Goal: Task Accomplishment & Management: Use online tool/utility

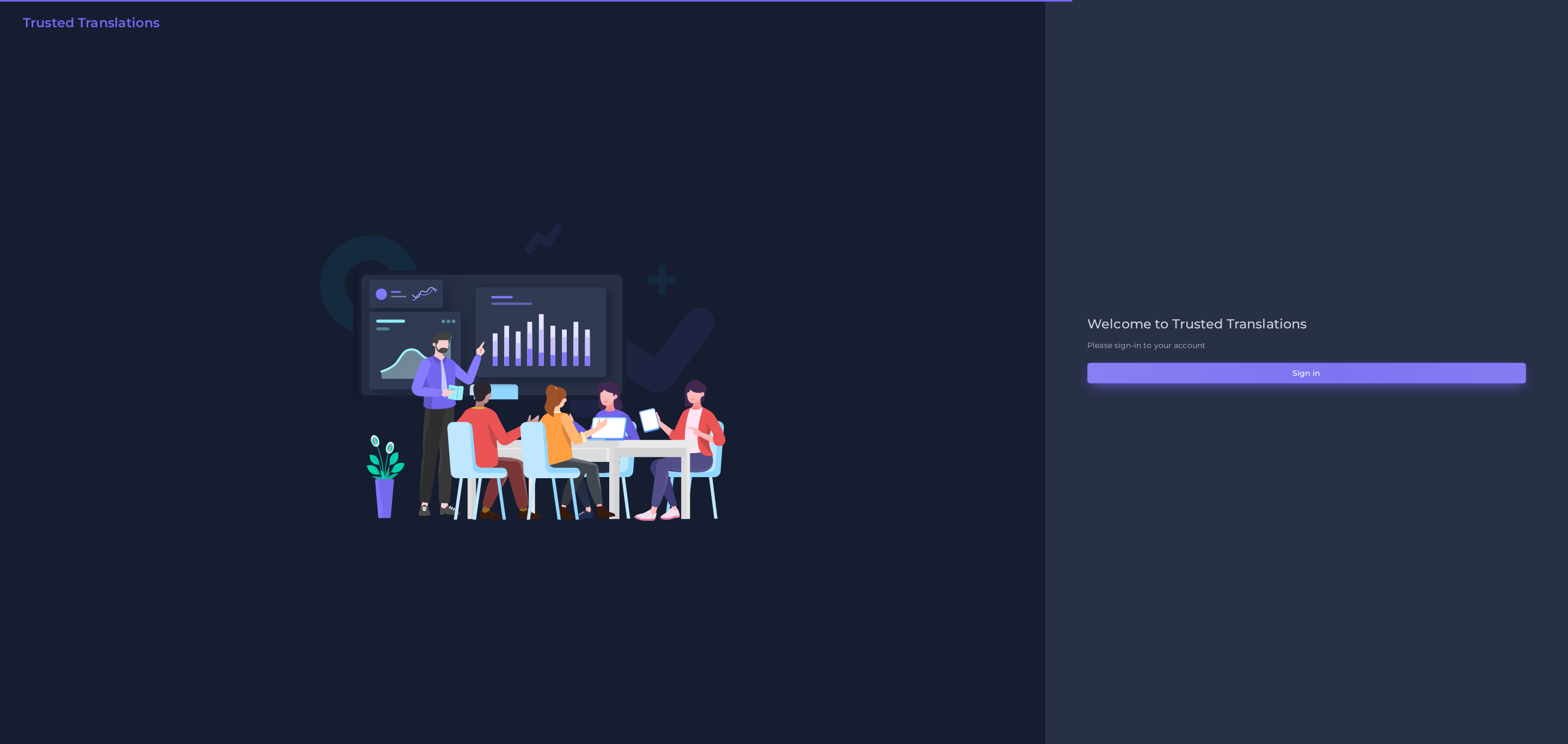
click at [1336, 368] on button "Sign in" at bounding box center [1307, 373] width 439 height 21
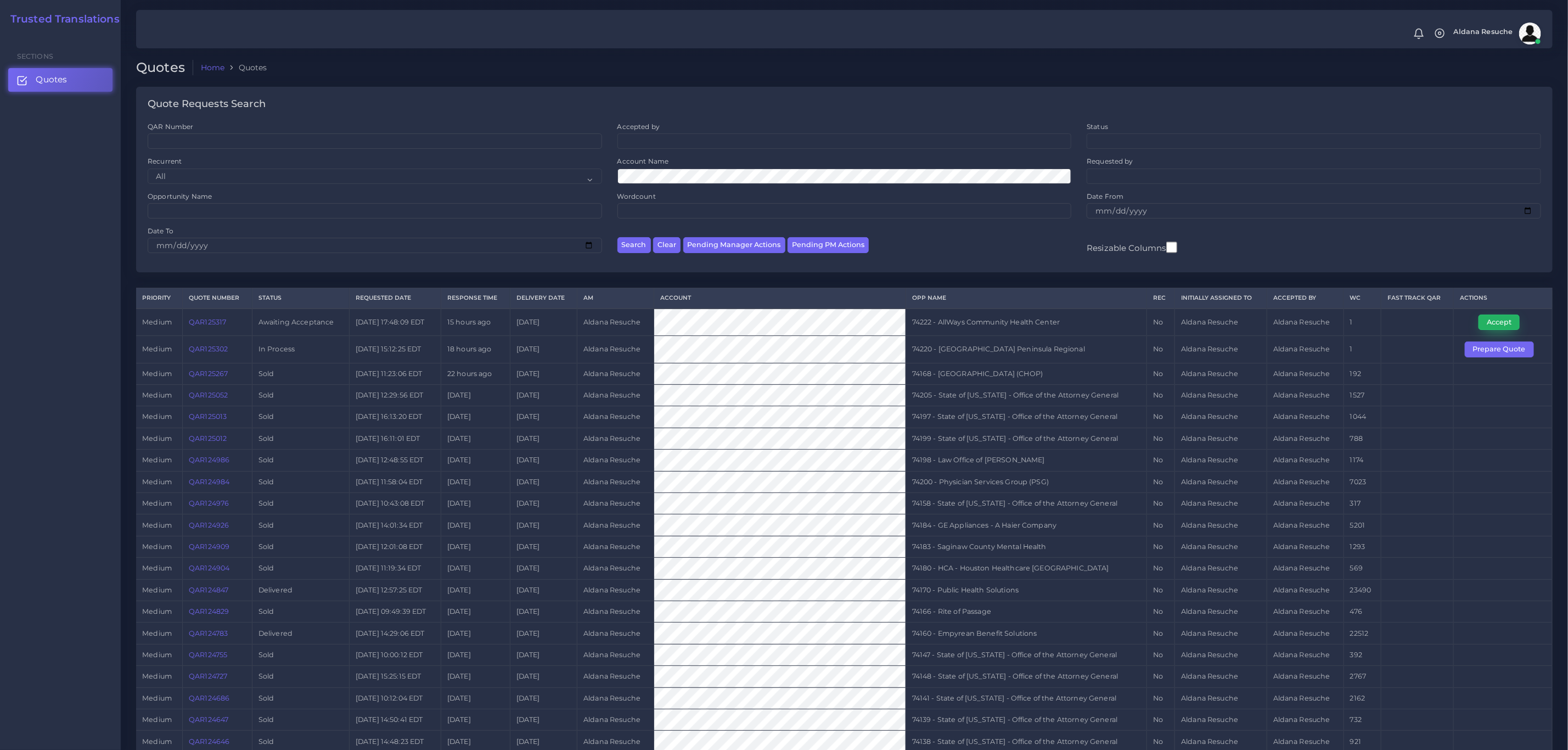
click at [1509, 326] on button "Accept" at bounding box center [1499, 323] width 41 height 16
click at [1033, 329] on td "74222 - AllWays Community Health Center" at bounding box center [1027, 323] width 242 height 28
copy tr "74222 - AllWays Community Health Center"
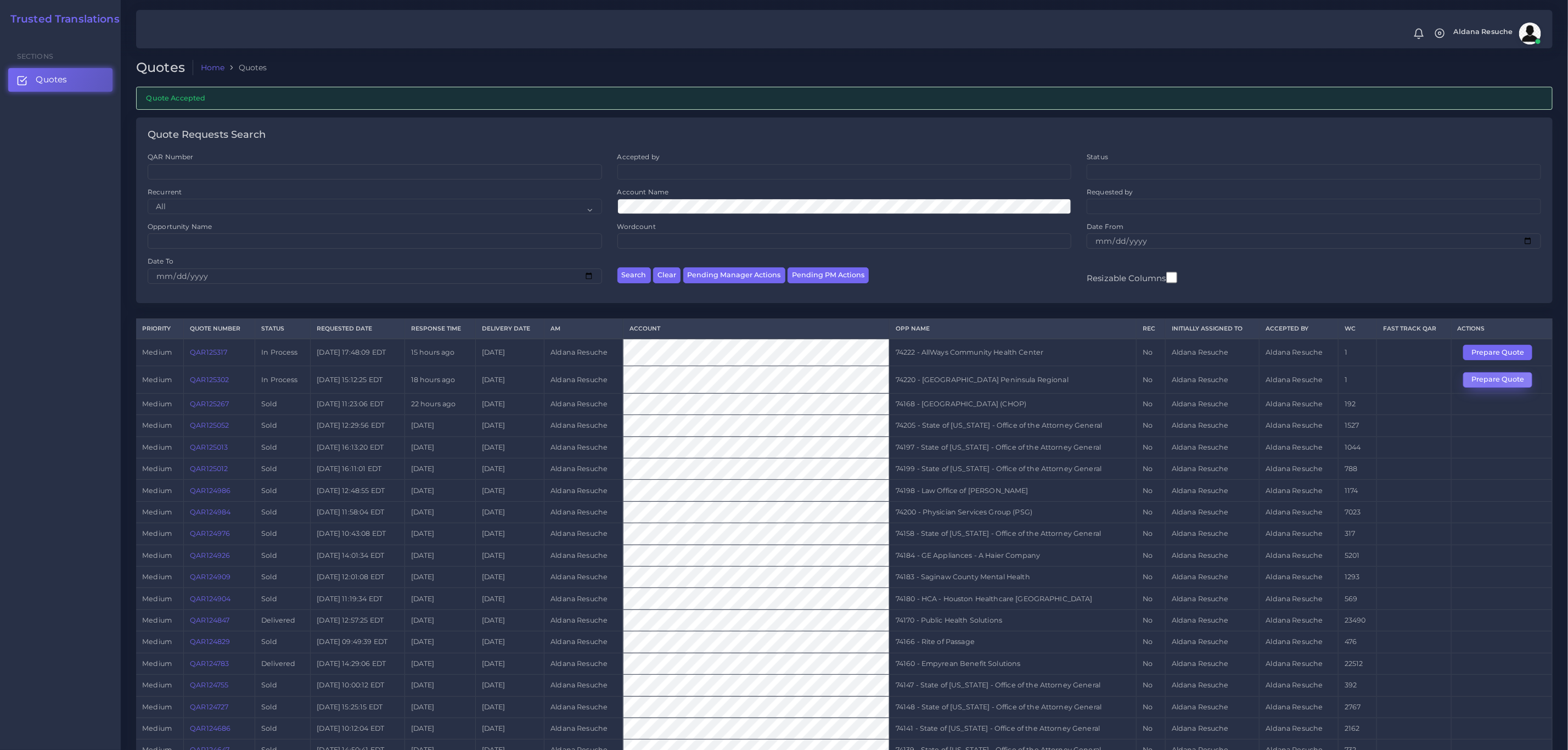
click at [1490, 386] on button "Prepare Quote" at bounding box center [1498, 380] width 69 height 16
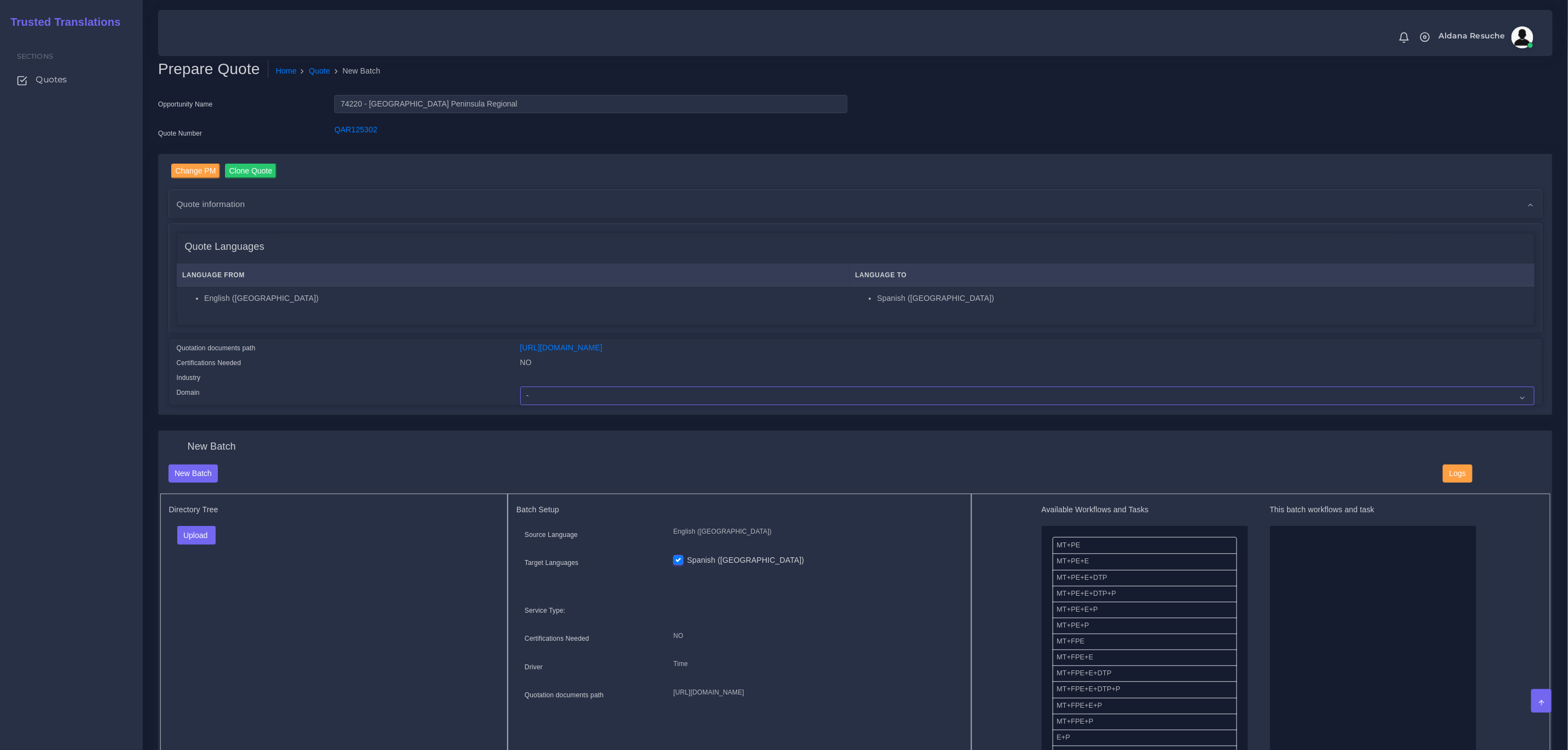
click at [564, 396] on select "- Advertising and Media Agriculture, Forestry and Fishing Architecture, Buildin…" at bounding box center [1027, 396] width 1014 height 19
select select "Healthcare and Health Sciences"
click at [520, 387] on select "- Advertising and Media Agriculture, Forestry and Fishing Architecture, Buildin…" at bounding box center [1027, 396] width 1014 height 19
click at [188, 543] on button "Upload" at bounding box center [197, 535] width 39 height 19
click at [218, 579] on label "Files" at bounding box center [215, 578] width 76 height 14
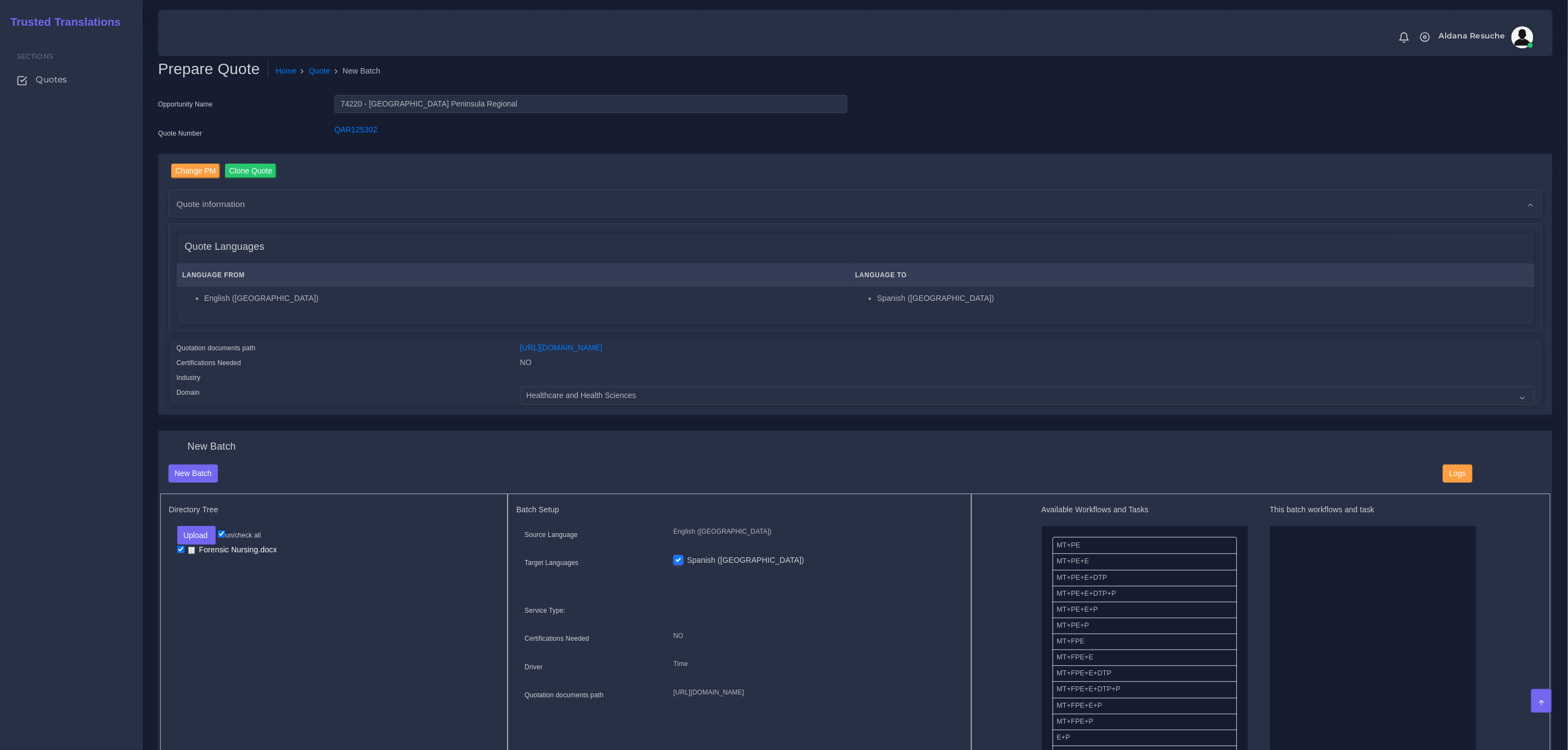
drag, startPoint x: 1112, startPoint y: 615, endPoint x: 1318, endPoint y: 594, distance: 207.1
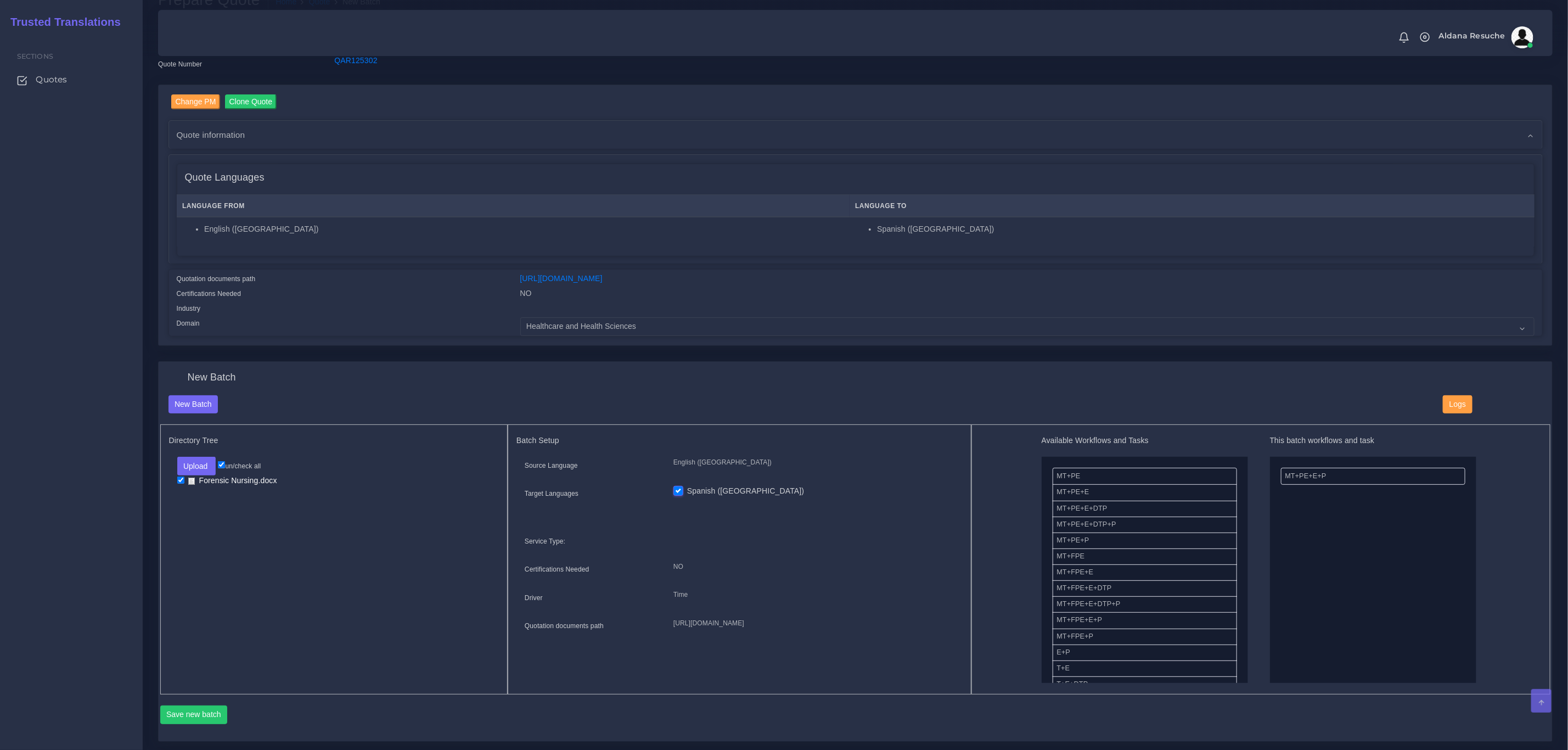
scroll to position [164, 0]
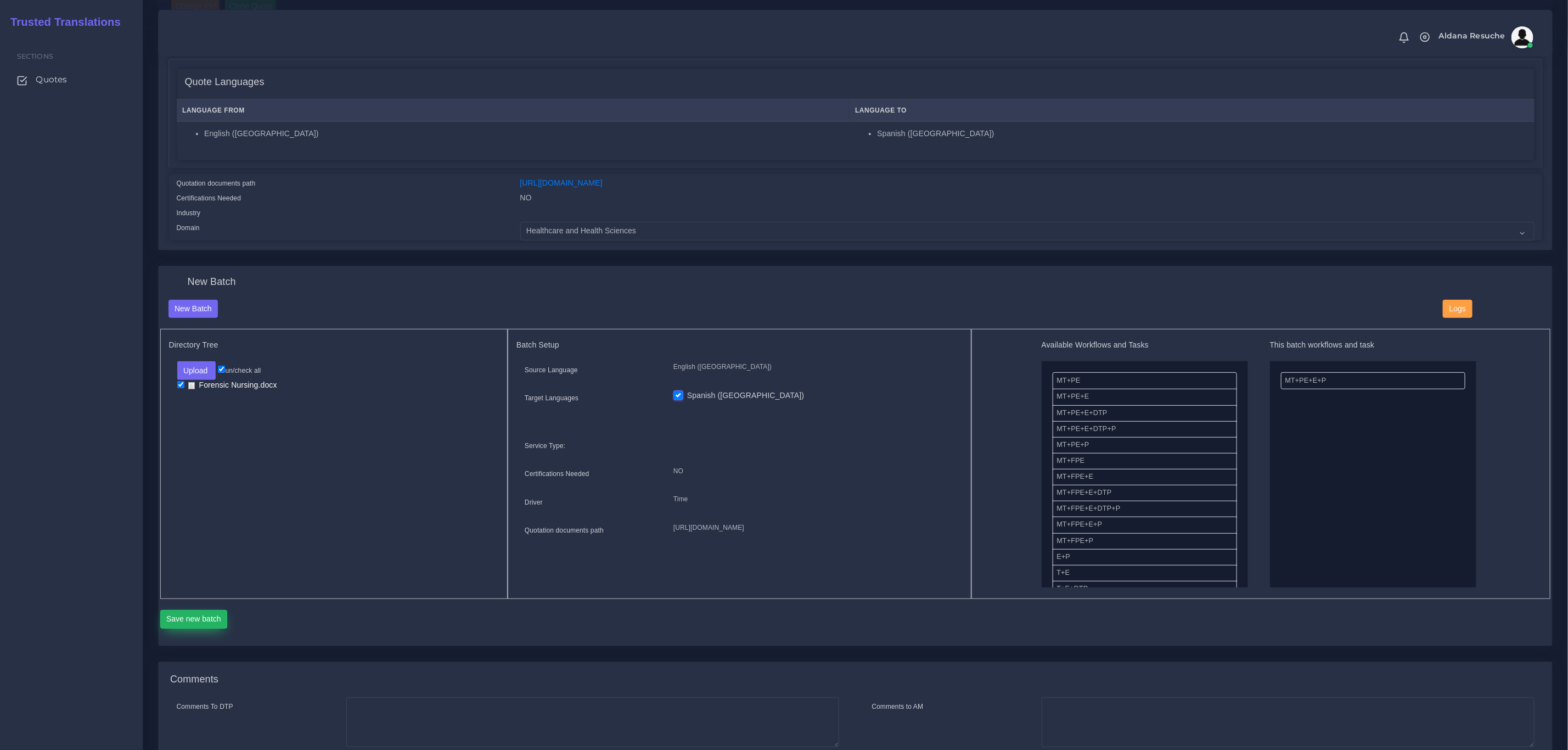
click at [208, 617] on button "Save new batch" at bounding box center [194, 619] width 68 height 19
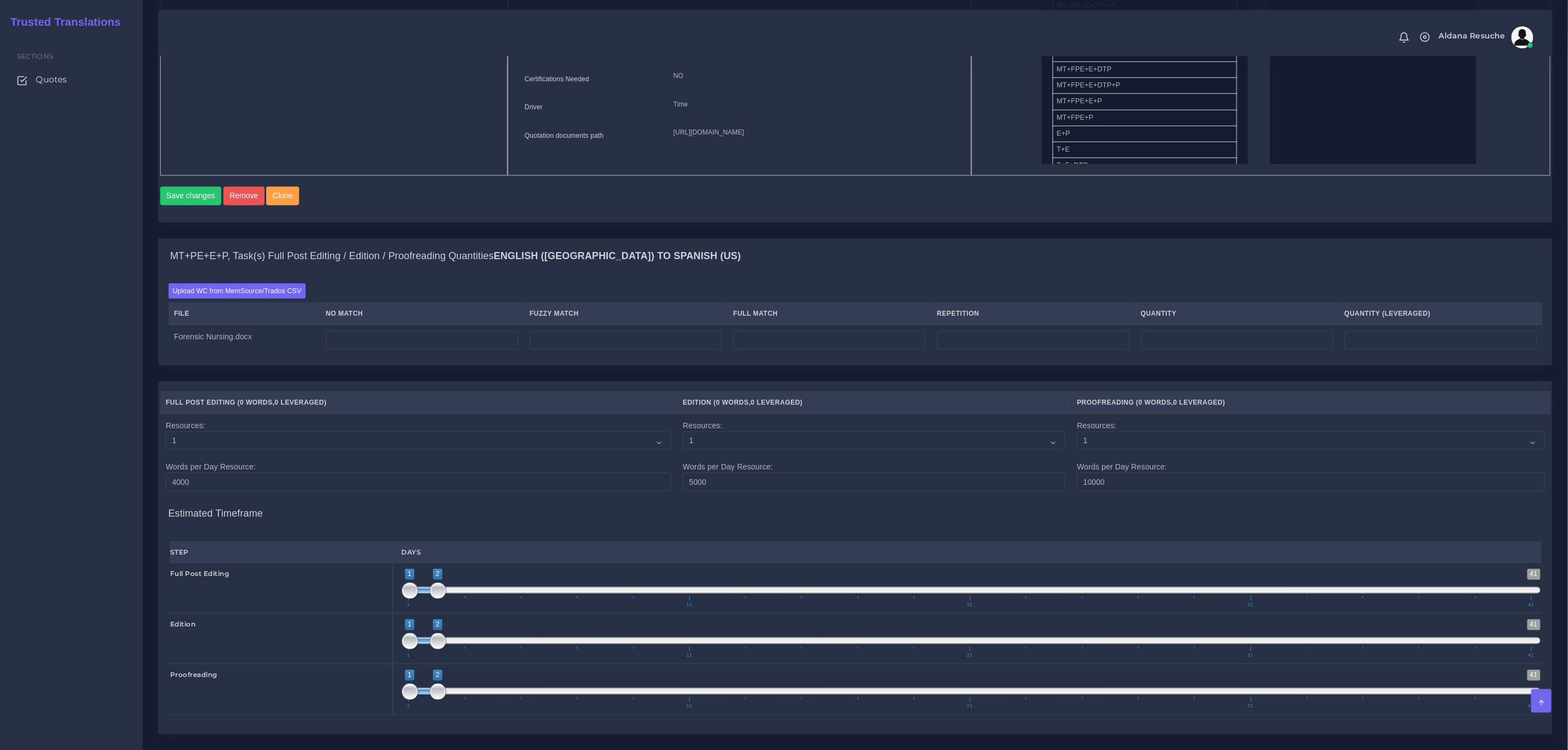
scroll to position [523, 0]
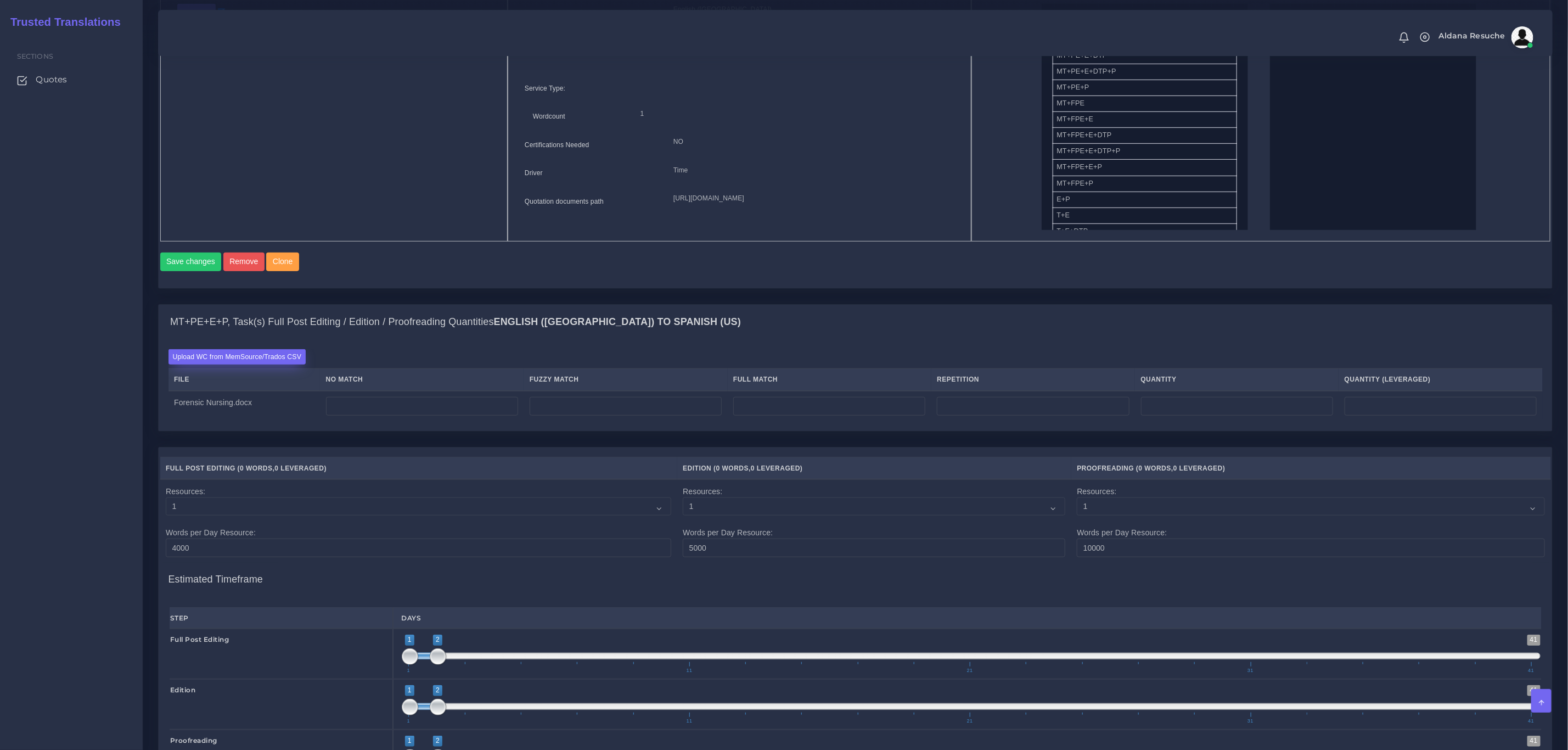
click at [264, 364] on label "Upload WC from MemSource/Trados CSV" at bounding box center [237, 356] width 138 height 15
click at [0, 0] on input "Upload WC from MemSource/Trados CSV" at bounding box center [0, 0] width 0 height 0
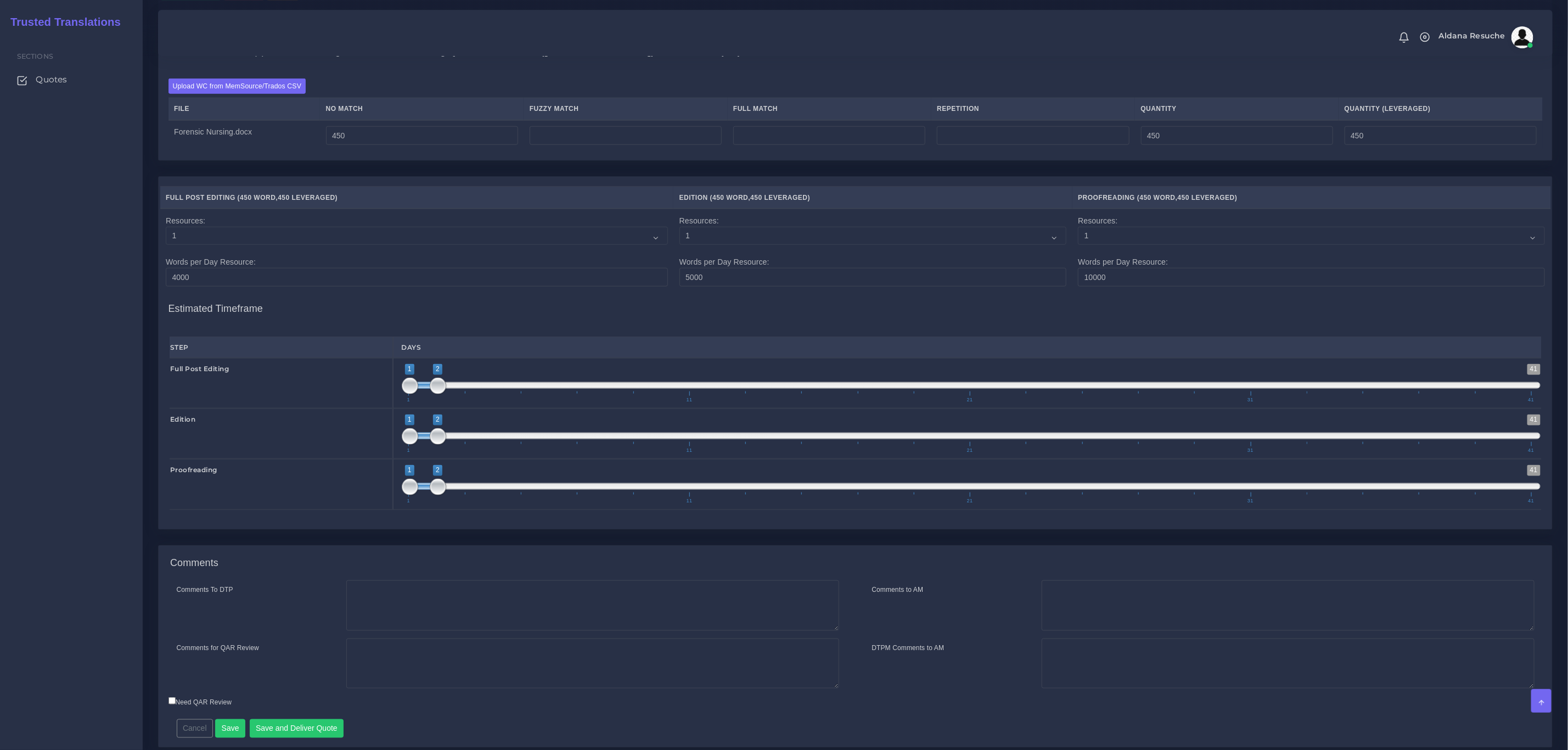
scroll to position [883, 0]
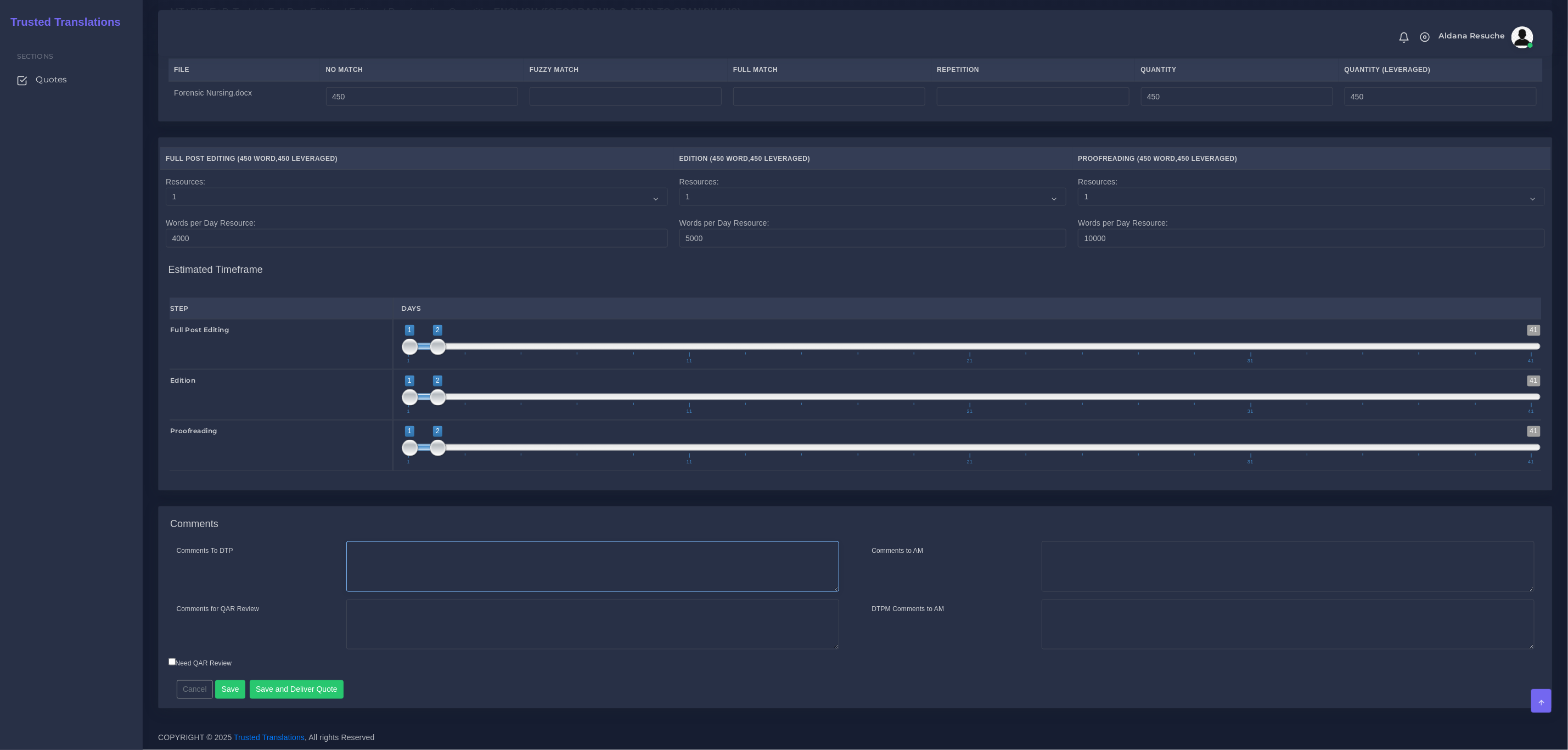
click at [501, 562] on textarea "Comments To DTP" at bounding box center [592, 566] width 493 height 50
type textarea "No DTP needed"
type textarea "PEEP"
click at [310, 683] on button "Save and Deliver Quote" at bounding box center [297, 689] width 94 height 19
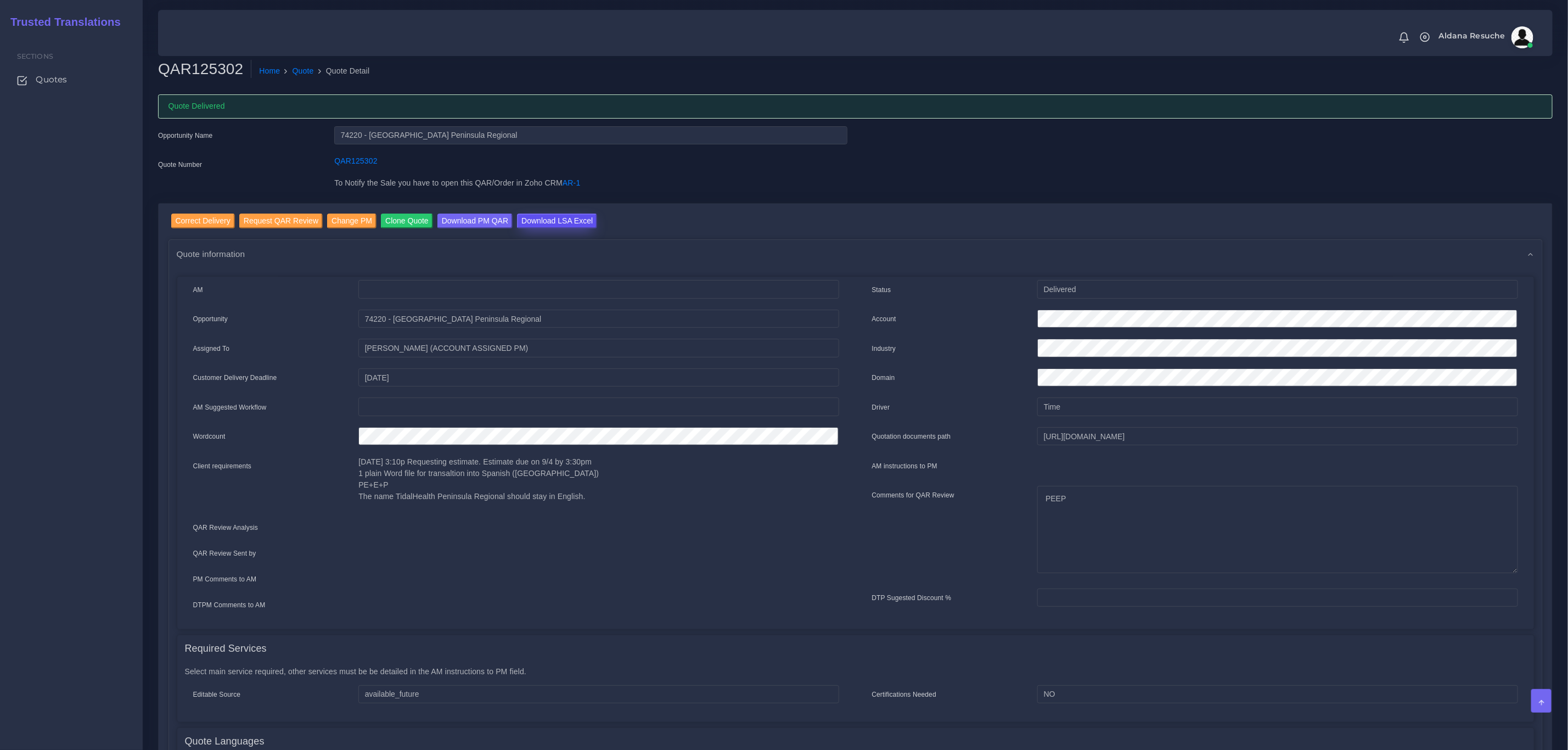
click at [578, 219] on input "Download LSA Excel" at bounding box center [557, 220] width 80 height 15
click at [304, 67] on link "Quote" at bounding box center [303, 71] width 22 height 12
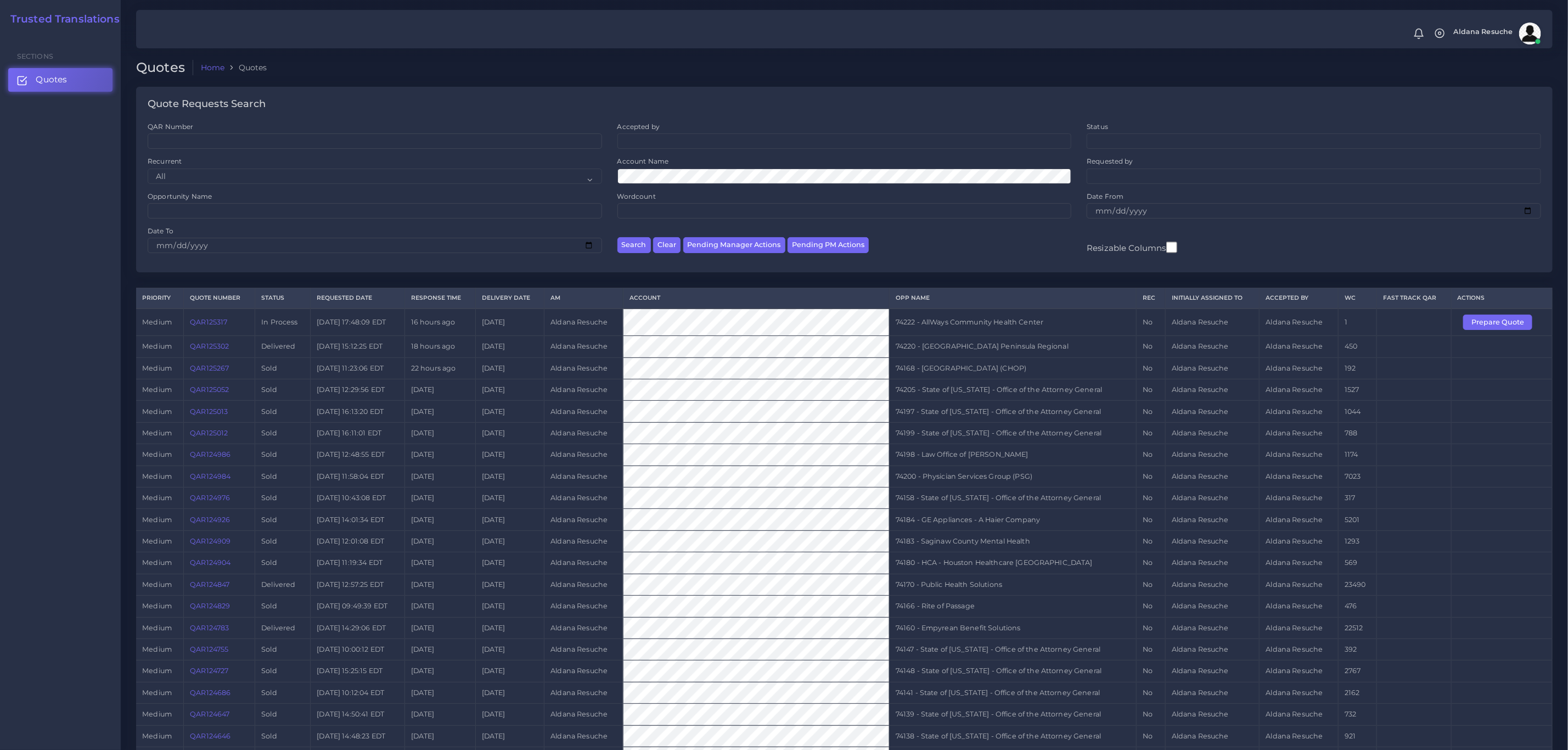
click at [1420, 438] on td at bounding box center [1415, 433] width 75 height 22
click at [1498, 318] on button "Prepare Quote" at bounding box center [1498, 323] width 69 height 16
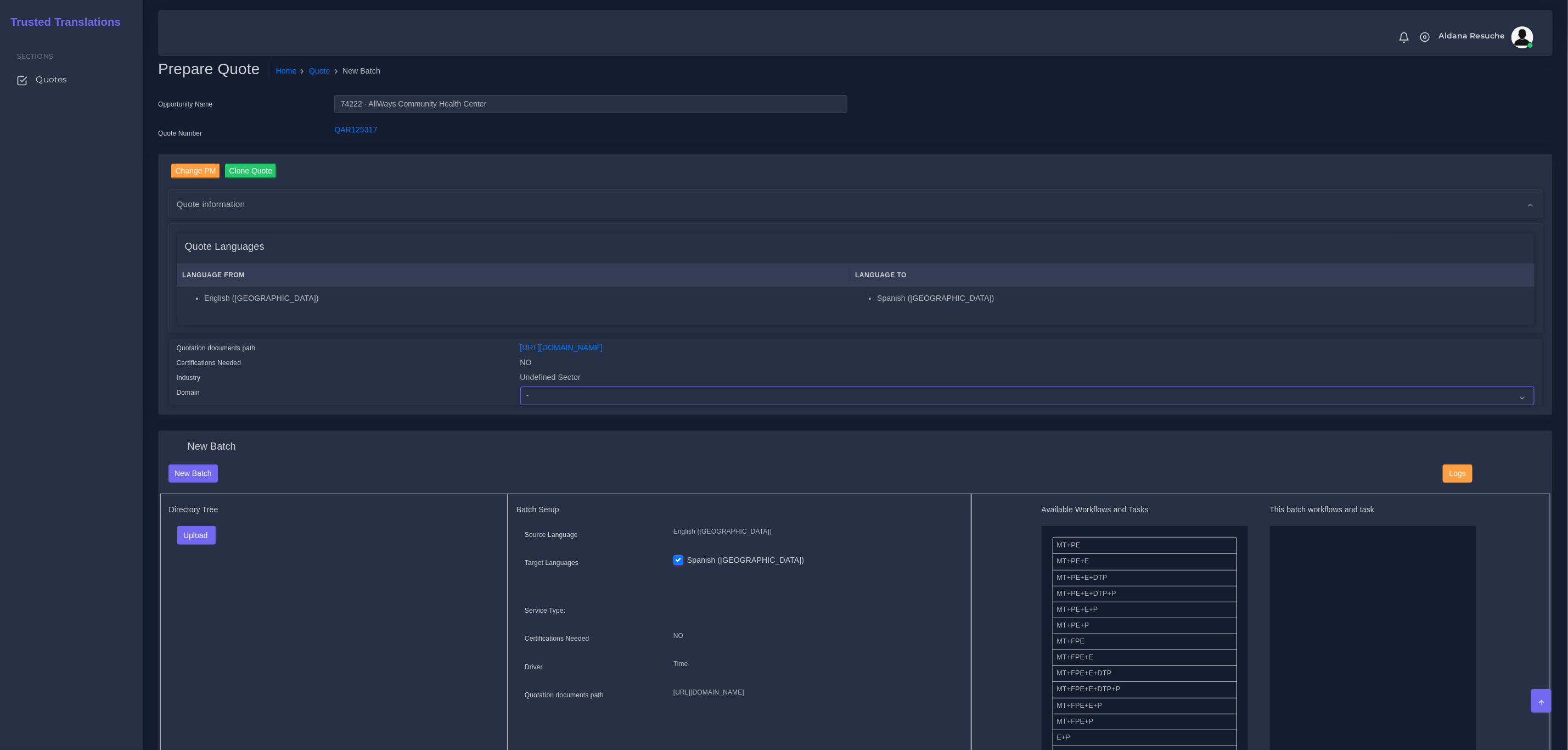
click at [633, 391] on select "- Advertising and Media Agriculture, Forestry and Fishing Architecture, Buildin…" at bounding box center [1027, 396] width 1014 height 19
select select "Healthcare and Health Sciences"
click at [520, 387] on select "- Advertising and Media Agriculture, Forestry and Fishing Architecture, Buildin…" at bounding box center [1027, 396] width 1014 height 19
click at [205, 537] on button "Upload" at bounding box center [197, 535] width 39 height 19
click at [213, 587] on div "Folder Files" at bounding box center [215, 570] width 77 height 44
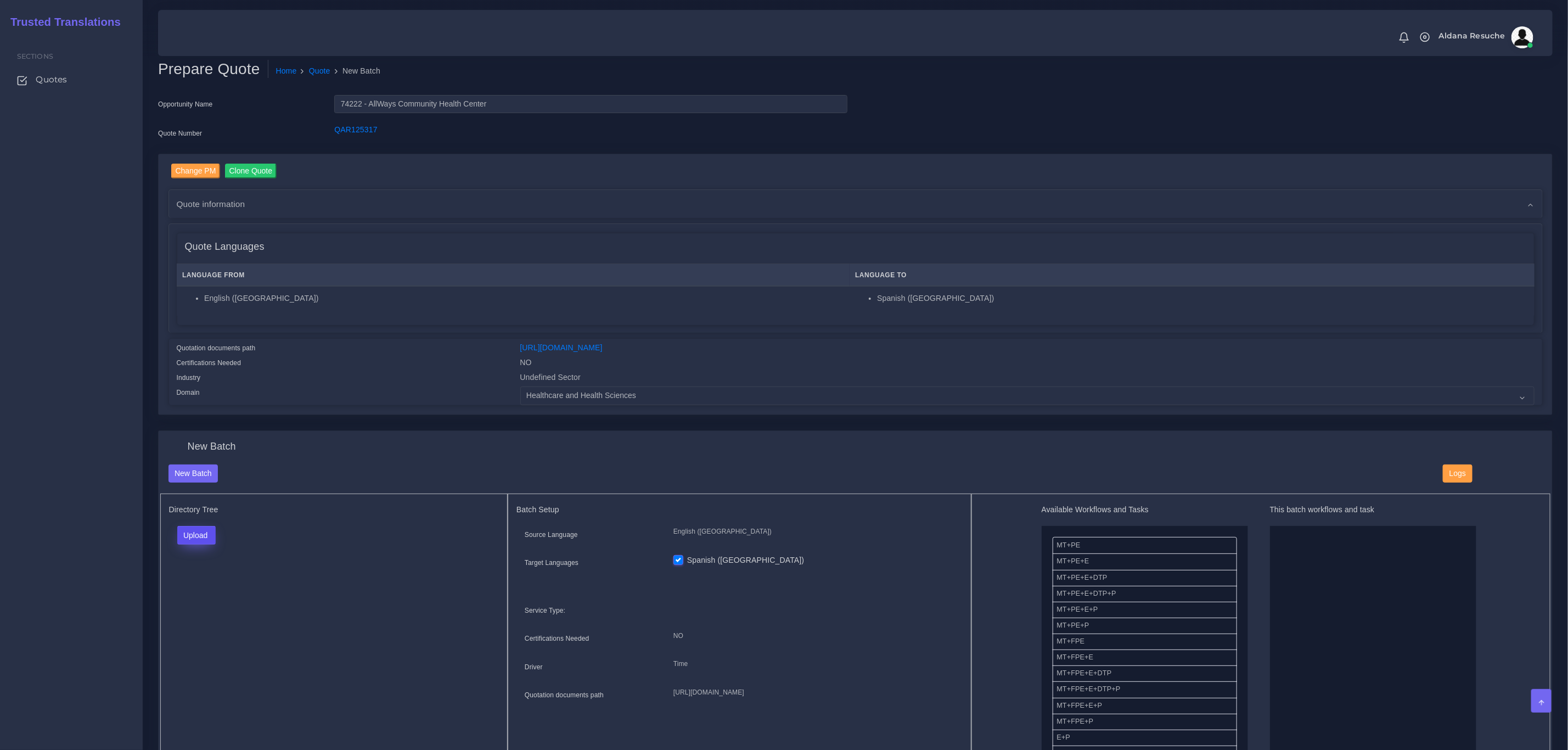
click at [205, 538] on button "Upload" at bounding box center [197, 535] width 39 height 19
click at [193, 580] on label "Files" at bounding box center [215, 578] width 76 height 14
drag, startPoint x: 1125, startPoint y: 594, endPoint x: 1377, endPoint y: 592, distance: 252.0
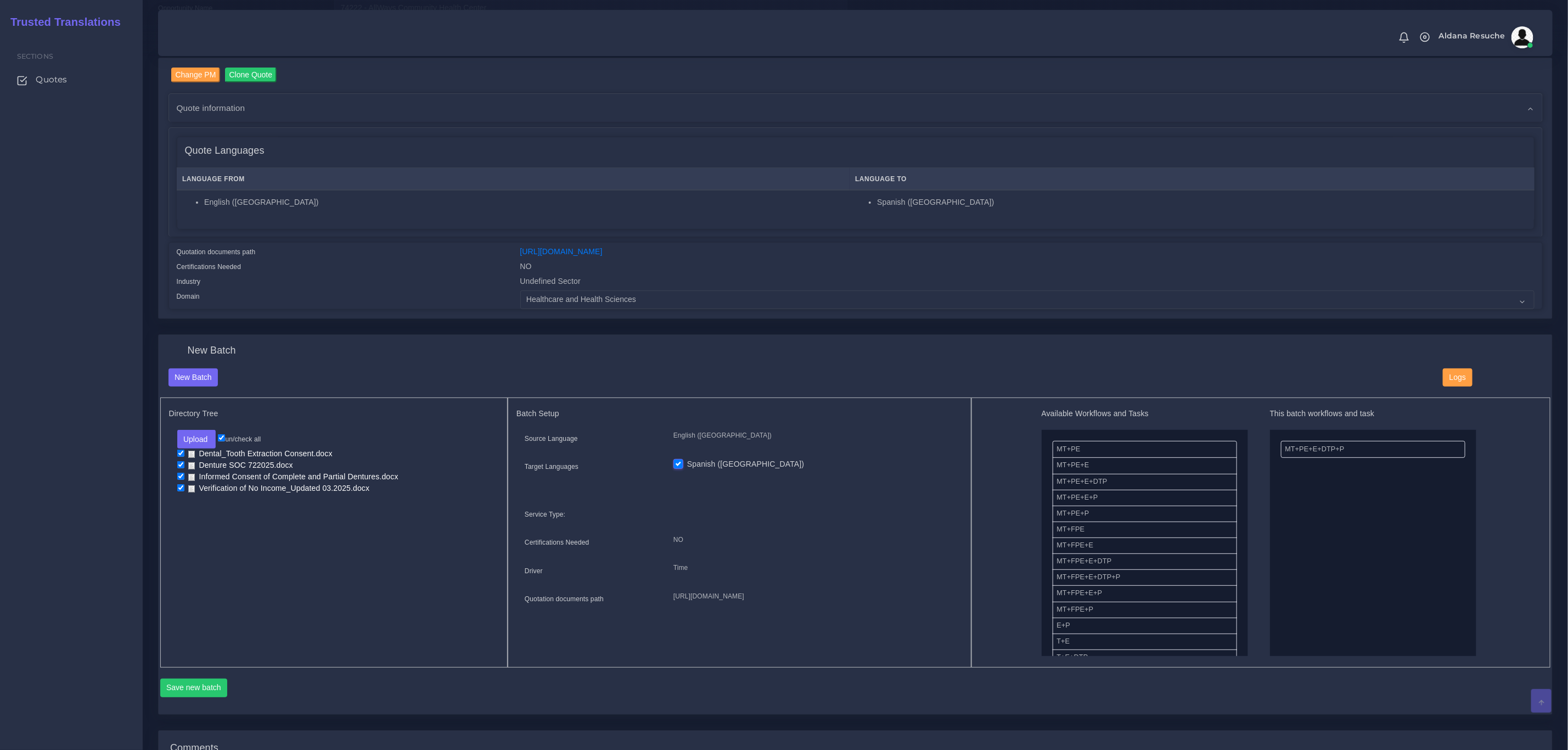
scroll to position [247, 0]
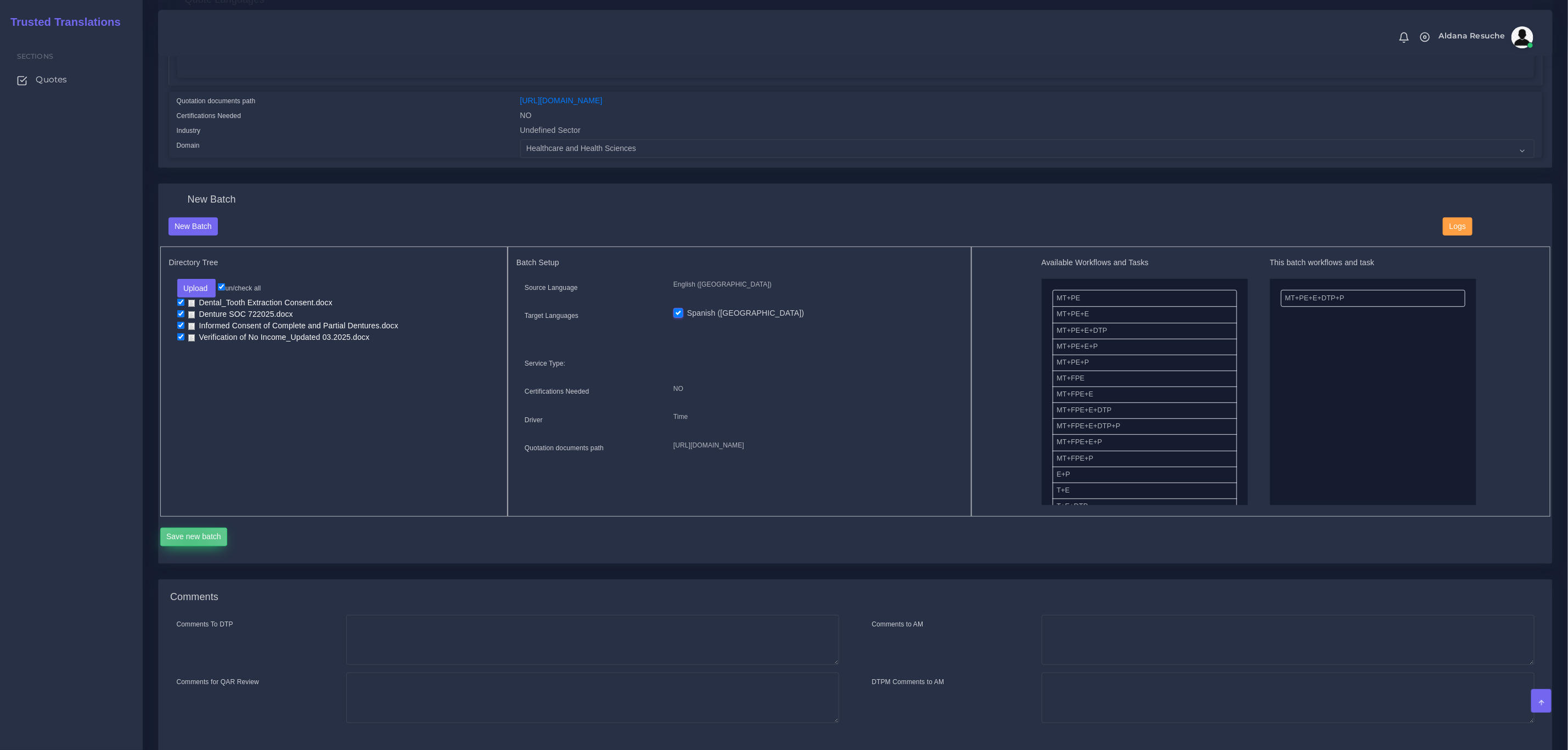
click at [190, 539] on button "Save new batch" at bounding box center [194, 536] width 68 height 19
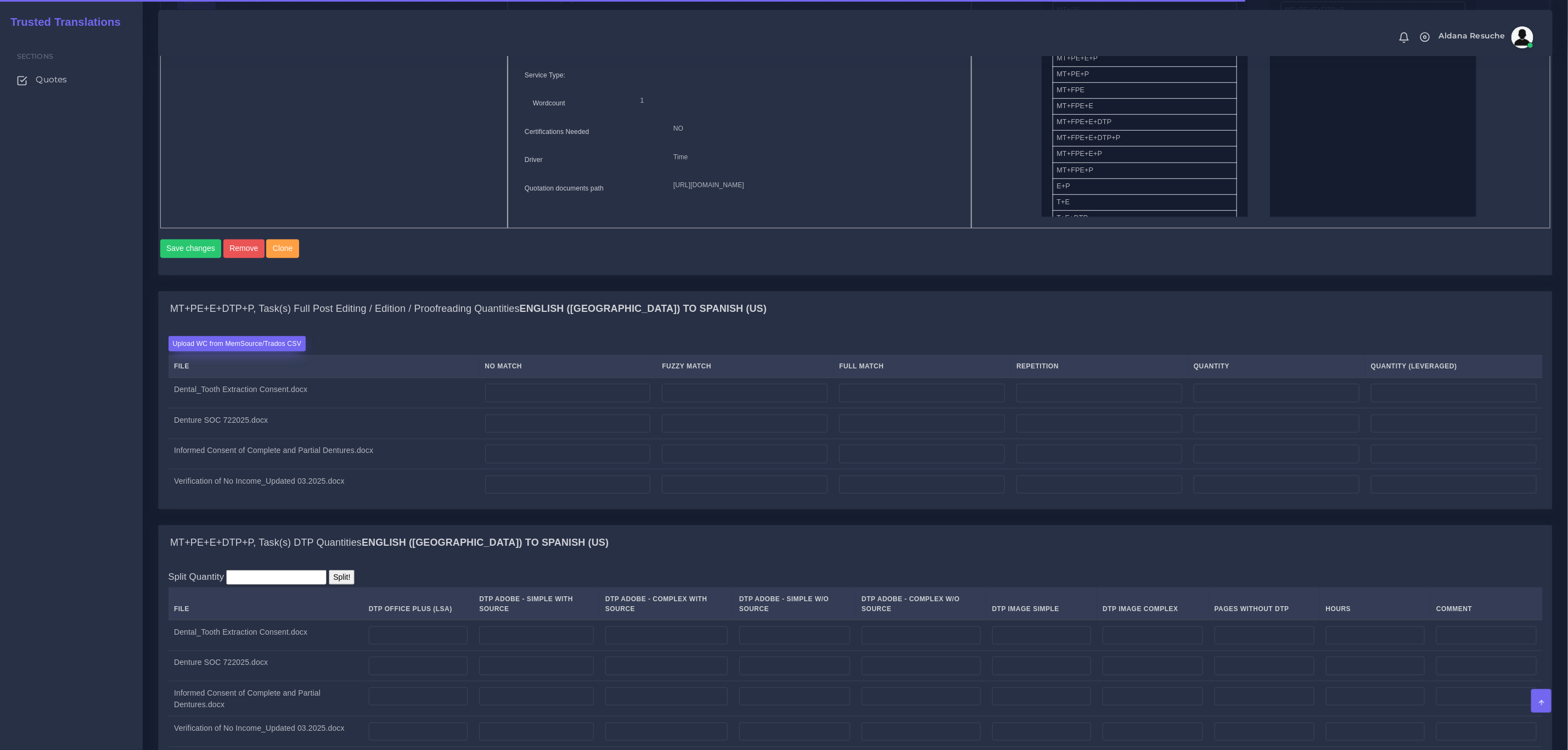
scroll to position [494, 0]
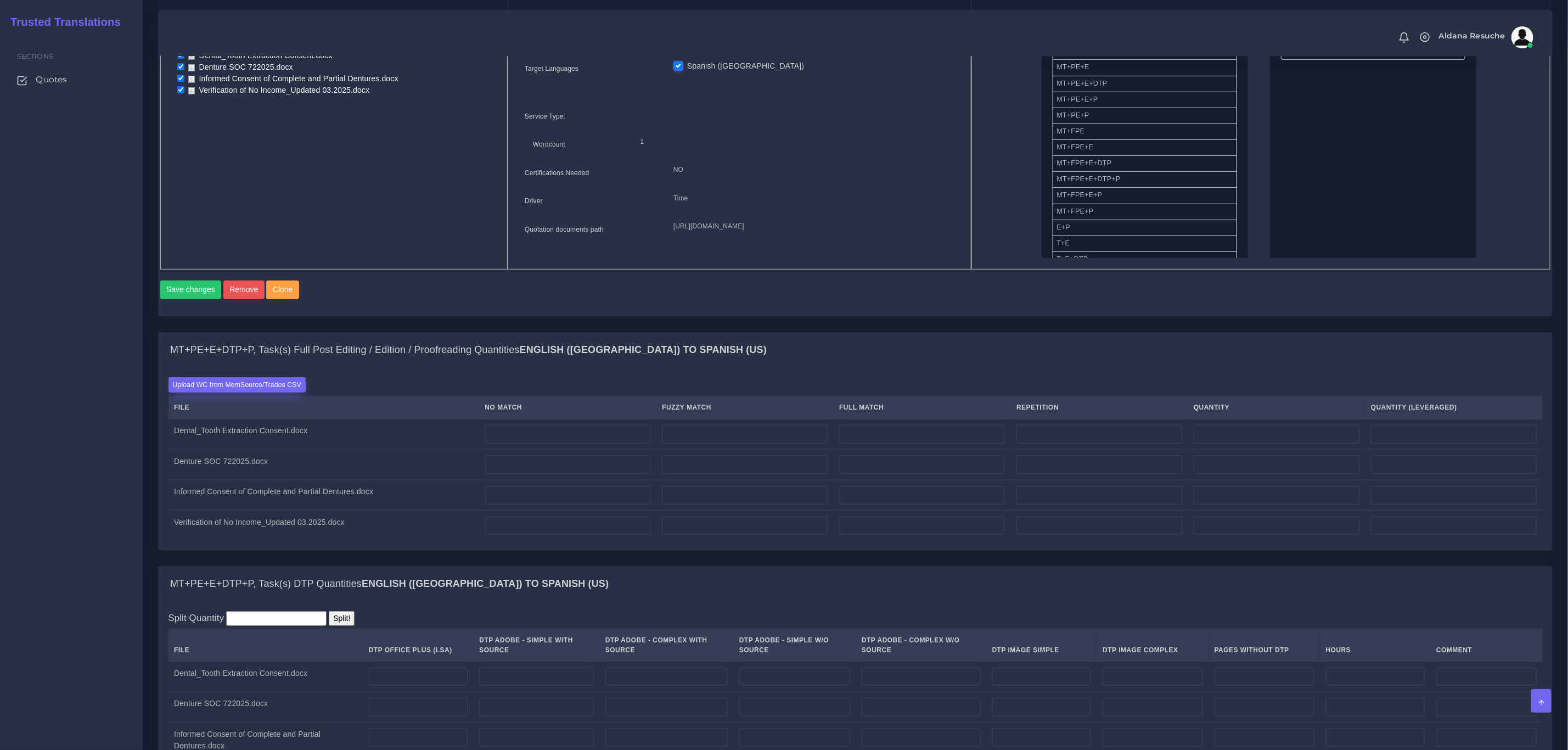
click at [264, 392] on label "Upload WC from MemSource/Trados CSV" at bounding box center [237, 384] width 138 height 15
click at [0, 0] on input "Upload WC from MemSource/Trados CSV" at bounding box center [0, 0] width 0 height 0
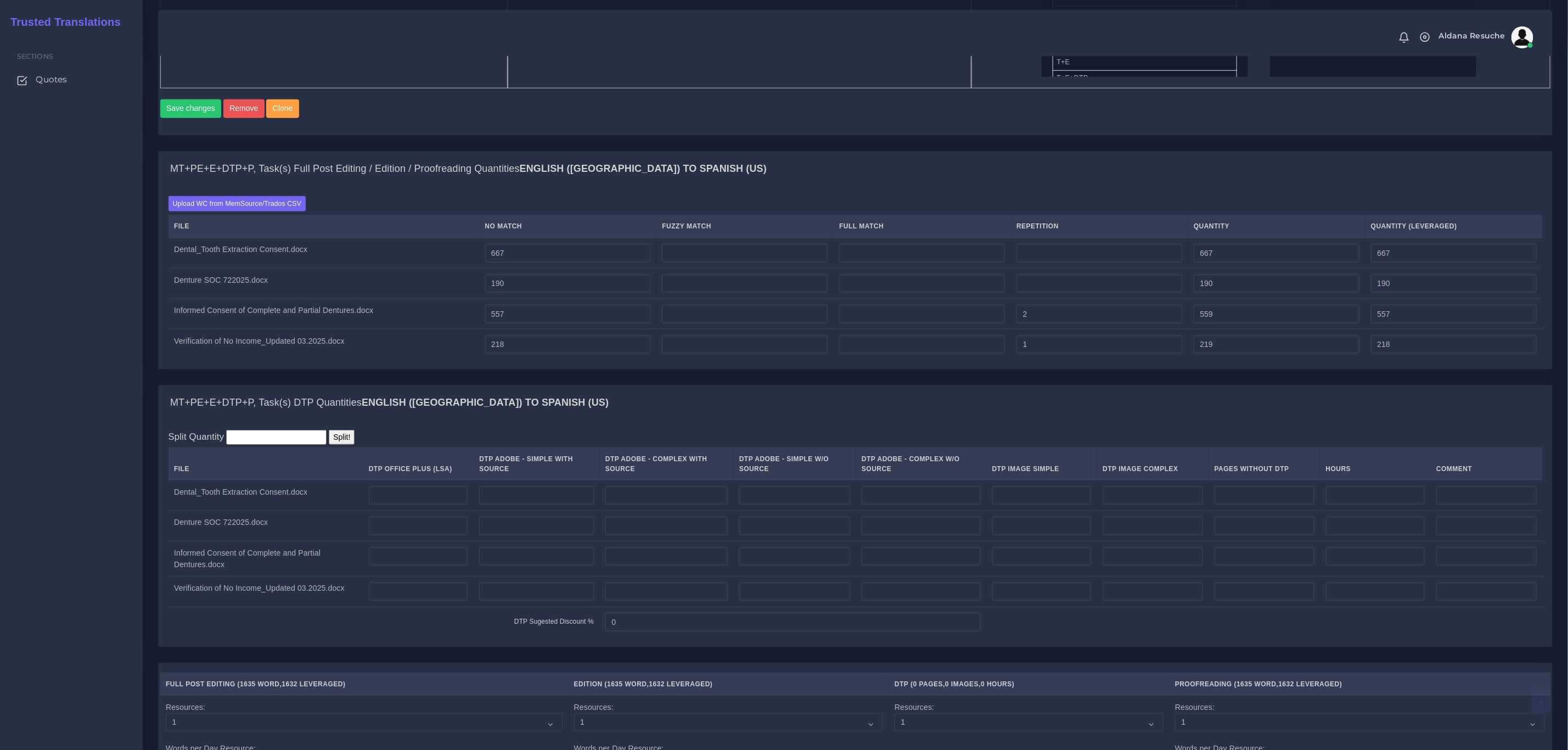
scroll to position [741, 0]
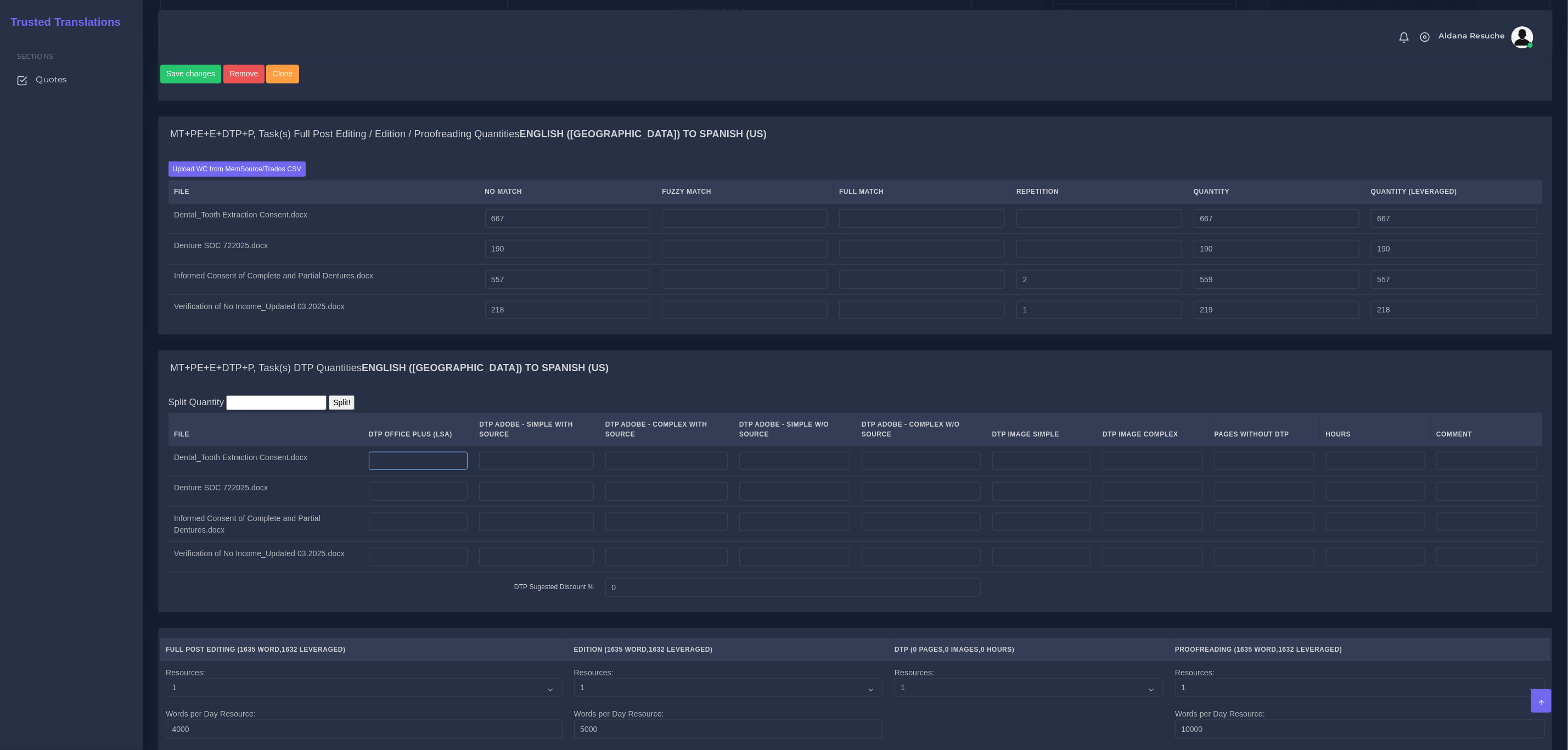
click at [422, 470] on input "number" at bounding box center [418, 461] width 99 height 19
type input "2"
click at [415, 501] on input "number" at bounding box center [418, 491] width 99 height 19
type input "1"
click at [405, 531] on input "number" at bounding box center [418, 522] width 99 height 19
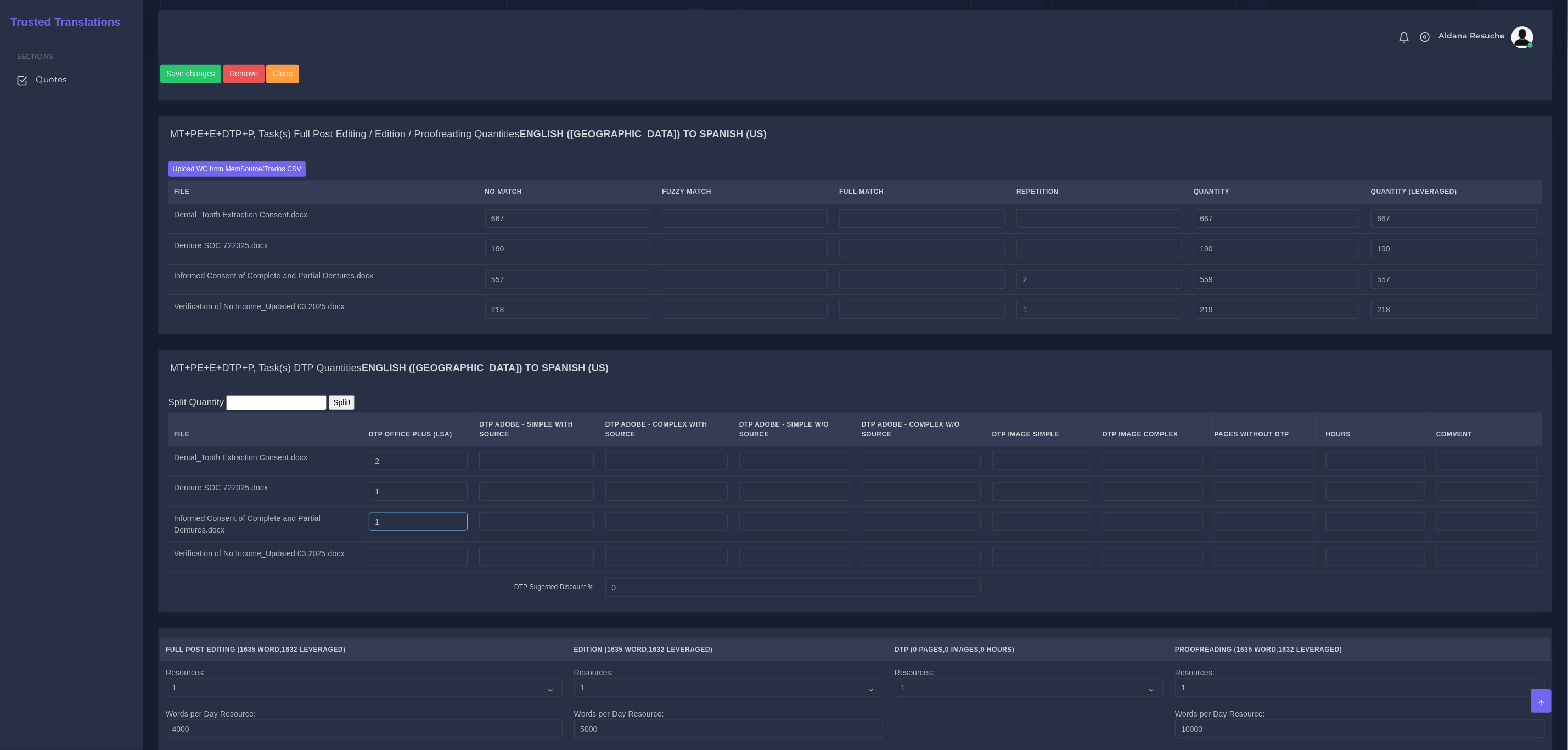
type input "1"
click at [351, 564] on td "Verification of No Income_Updated 03.2025.docx" at bounding box center [266, 557] width 195 height 31
click at [291, 350] on div "MT+PE+E+DTP+P, Task(s) Full Post Editing / Edition / Proofreading Quantities En…" at bounding box center [855, 233] width 1412 height 234
click at [264, 602] on td "DTP Sugested Discount %" at bounding box center [384, 587] width 432 height 31
click at [455, 567] on input "number" at bounding box center [418, 557] width 99 height 19
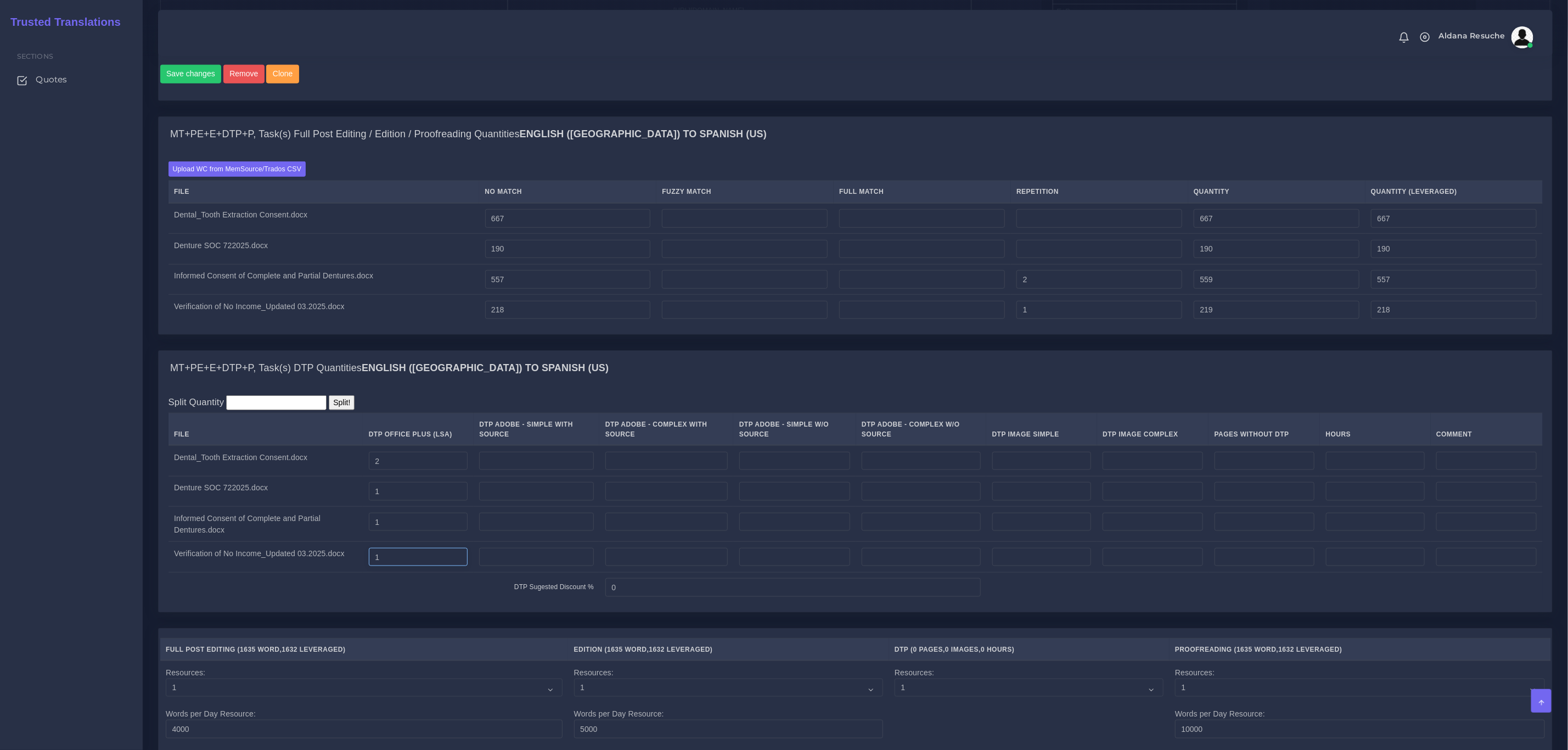
type input "1"
click at [705, 371] on div "MT+PE+E+DTP+P, Task(s) DTP Quantities English (US) TO Spanish (US)" at bounding box center [855, 369] width 1394 height 35
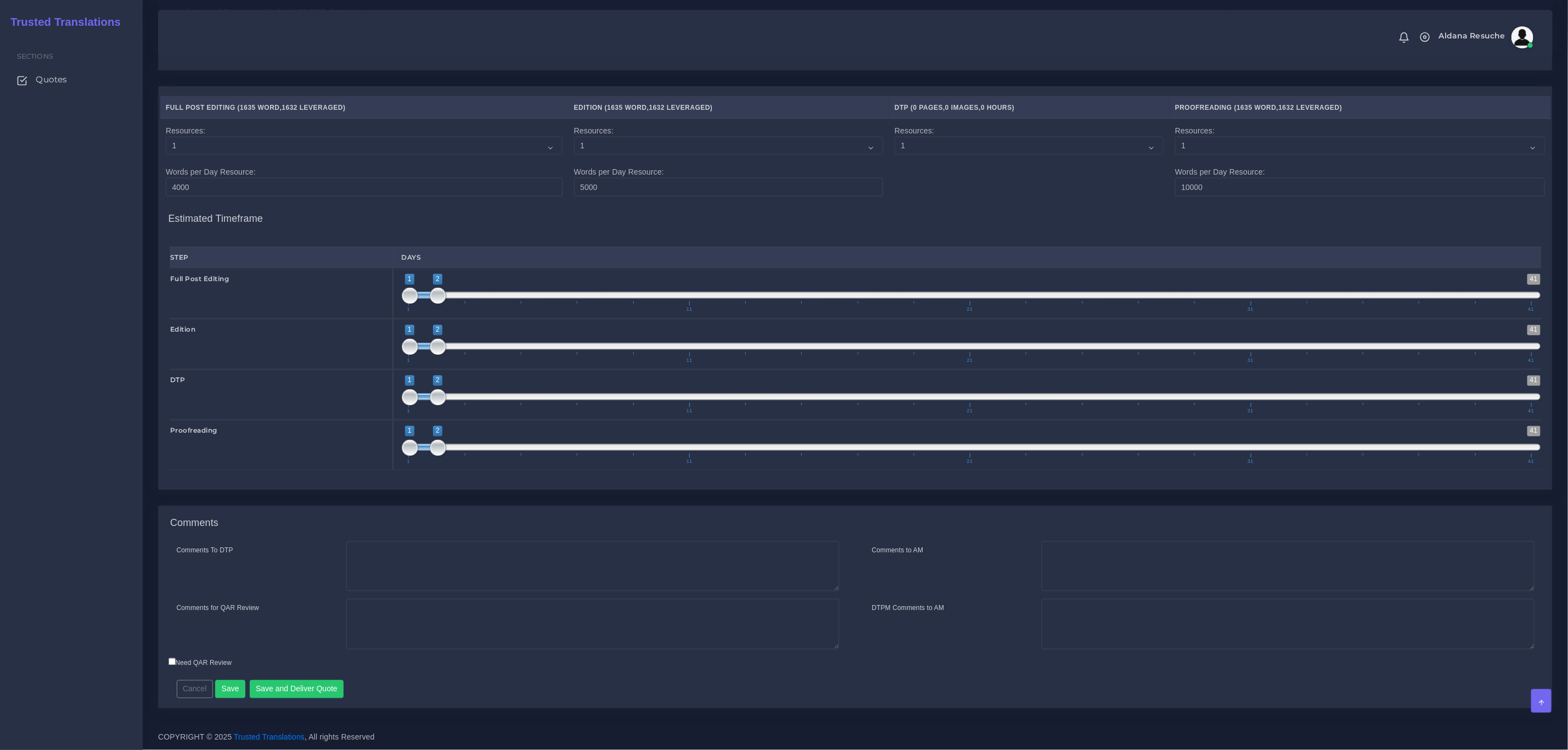
scroll to position [1305, 0]
click at [462, 559] on textarea "Comments To DTP" at bounding box center [592, 566] width 493 height 50
type textarea "DTp in word"
type textarea "PEEP+DTP"
click at [368, 557] on textarea "DTp in word" at bounding box center [592, 566] width 493 height 50
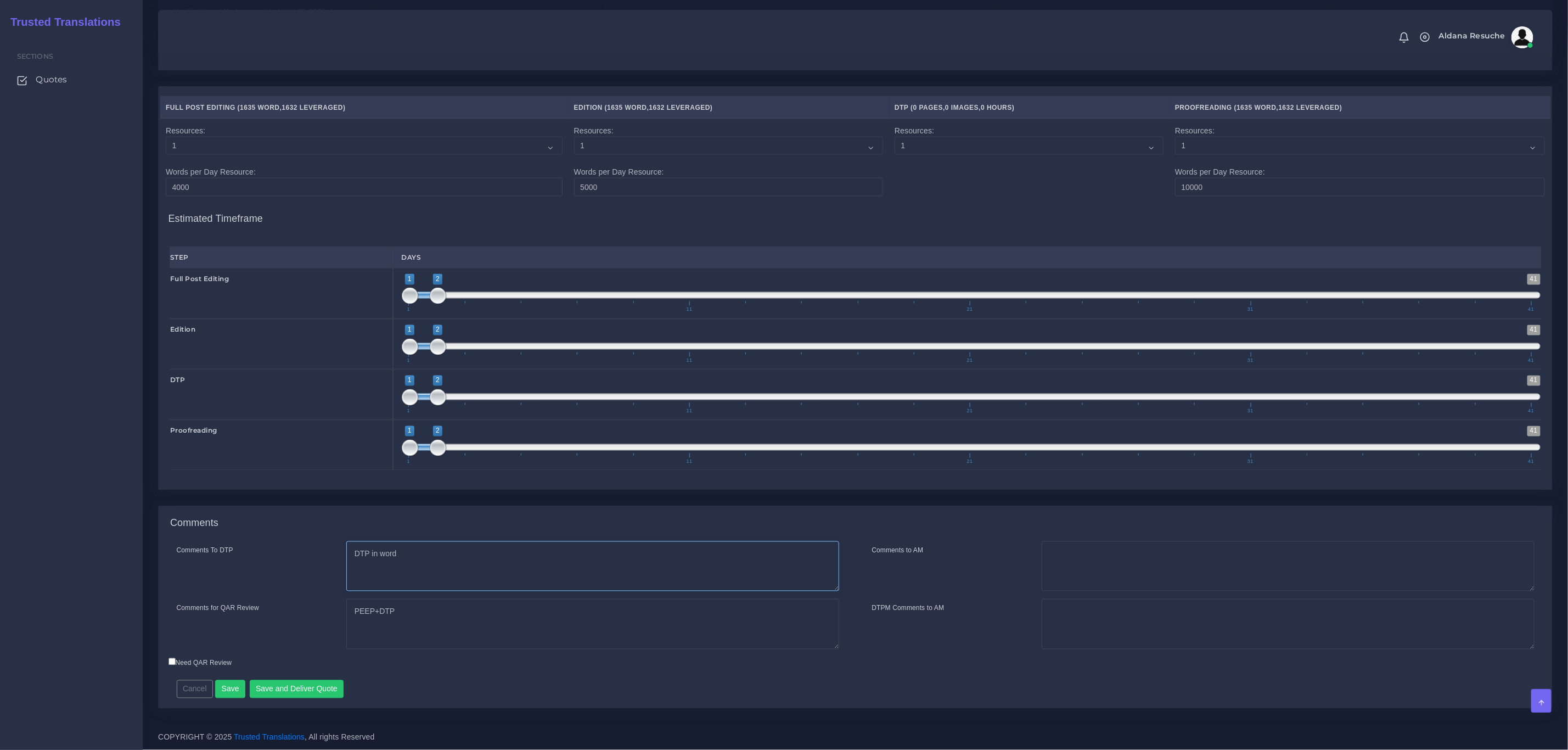
type textarea "DTP in word"
click at [268, 696] on button "Save and Deliver Quote" at bounding box center [297, 689] width 94 height 19
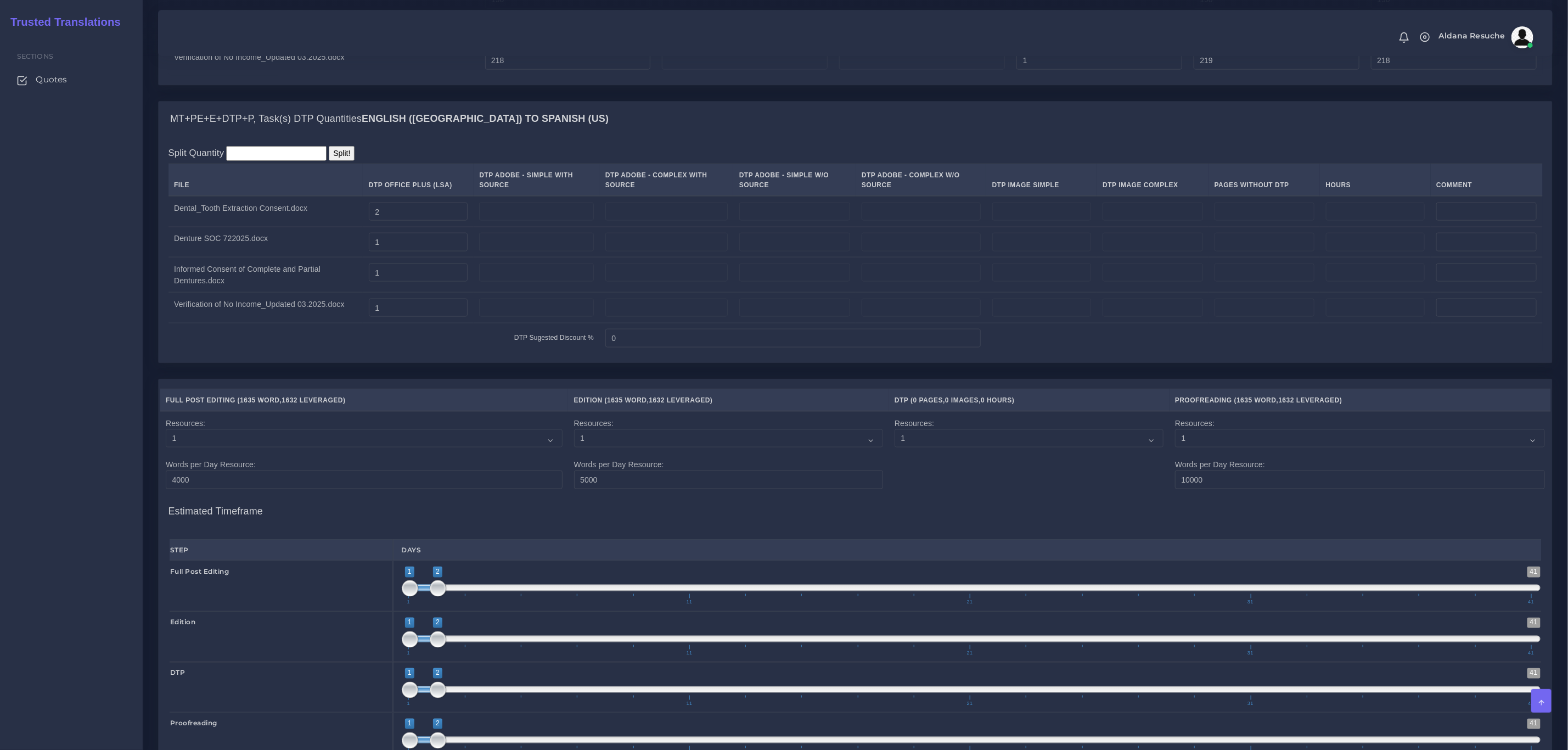
scroll to position [976, 0]
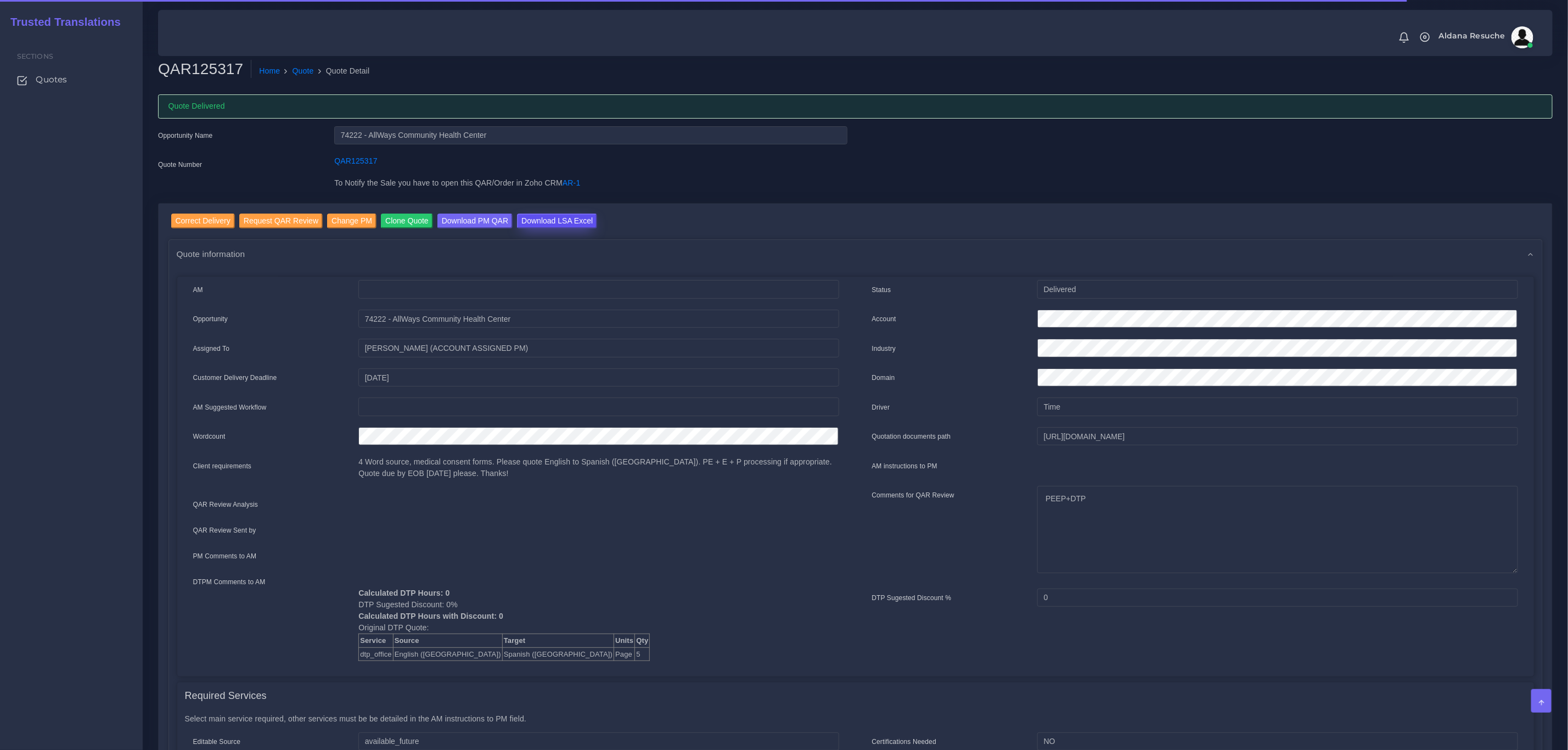
click at [555, 223] on input "Download LSA Excel" at bounding box center [557, 220] width 80 height 15
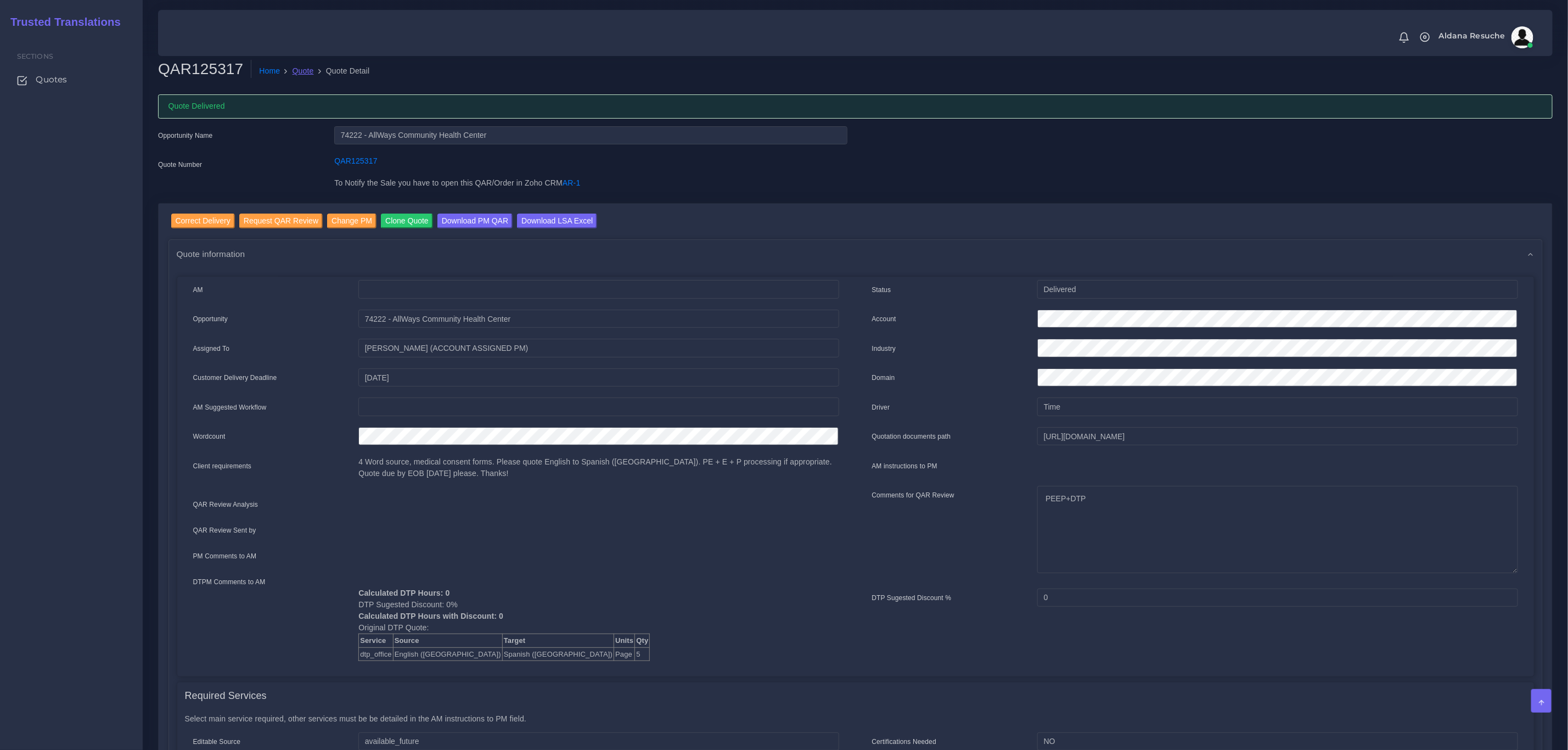
click at [292, 71] on link "Quote" at bounding box center [303, 71] width 22 height 12
